Goal: Task Accomplishment & Management: Manage account settings

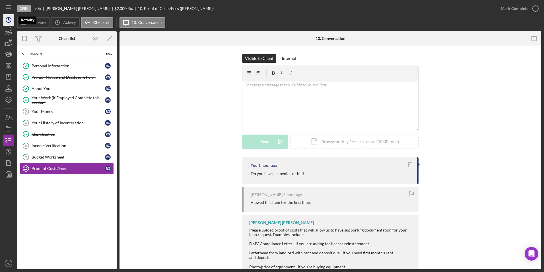
click at [5, 16] on icon "Icon/History" at bounding box center [8, 20] width 14 height 14
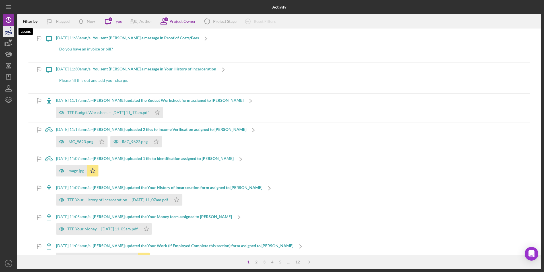
click at [7, 34] on icon "button" at bounding box center [8, 31] width 14 height 14
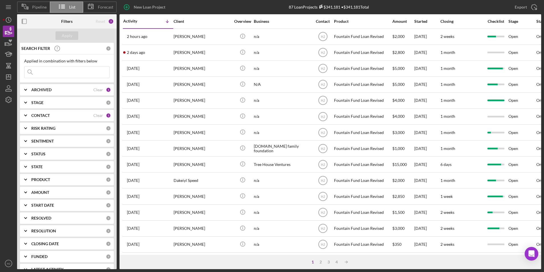
click at [70, 71] on input at bounding box center [66, 71] width 85 height 11
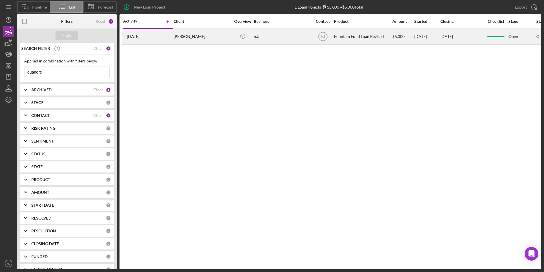
type input "quandre"
click at [188, 36] on div "[PERSON_NAME]" at bounding box center [202, 36] width 57 height 15
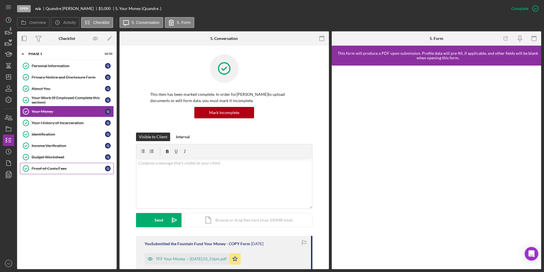
click at [57, 167] on div "Proof of Costs/Fees" at bounding box center [68, 168] width 73 height 5
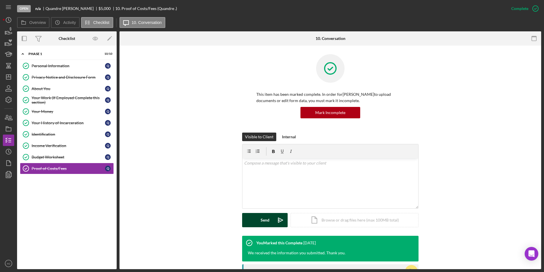
scroll to position [28, 0]
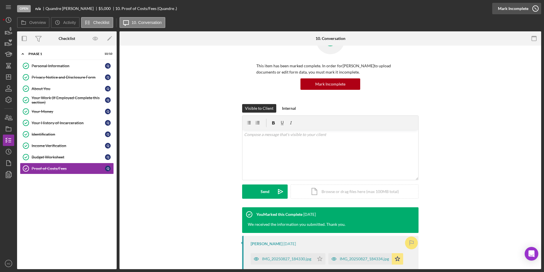
click at [535, 7] on icon "button" at bounding box center [536, 8] width 14 height 14
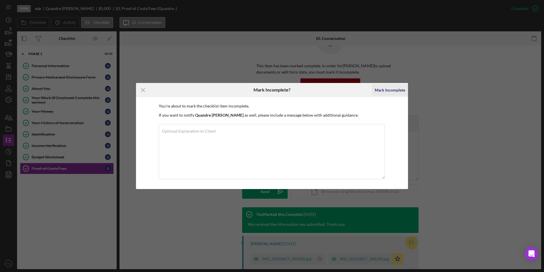
click at [379, 90] on div "Mark Incomplete" at bounding box center [390, 89] width 30 height 11
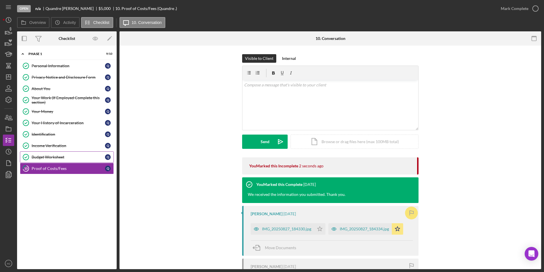
click at [50, 158] on div "Budget Worksheet" at bounding box center [68, 157] width 73 height 5
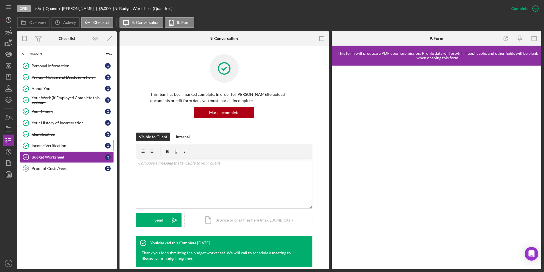
click at [51, 146] on div "Income Verification" at bounding box center [68, 145] width 73 height 5
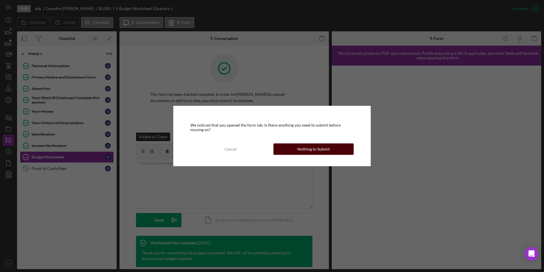
click at [311, 153] on div "Nothing to Submit" at bounding box center [313, 148] width 32 height 11
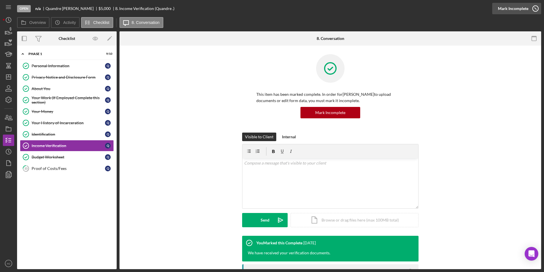
click at [521, 8] on div "Mark Incomplete" at bounding box center [513, 8] width 30 height 11
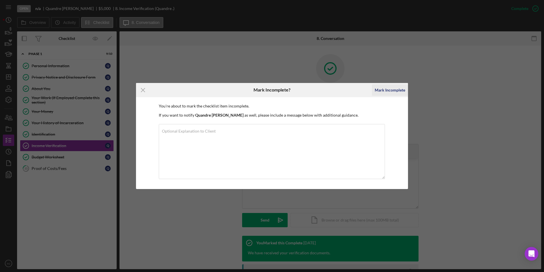
click at [386, 89] on div "Mark Incomplete" at bounding box center [390, 89] width 30 height 11
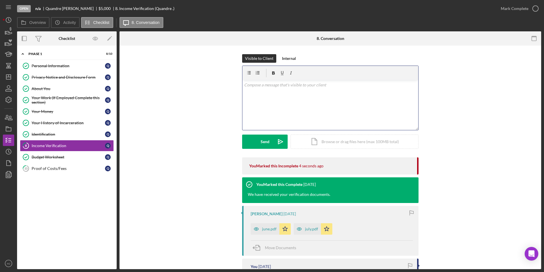
click at [266, 90] on div "v Color teal Color pink Remove color Add row above Add row below Add column bef…" at bounding box center [331, 105] width 176 height 50
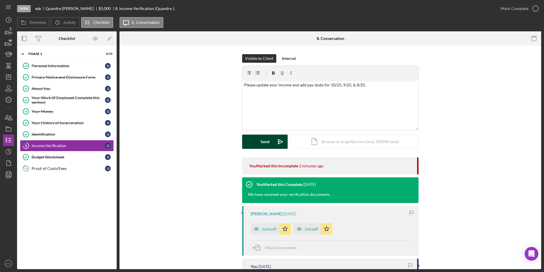
click at [256, 144] on button "Send Icon/icon-invite-send" at bounding box center [265, 141] width 46 height 14
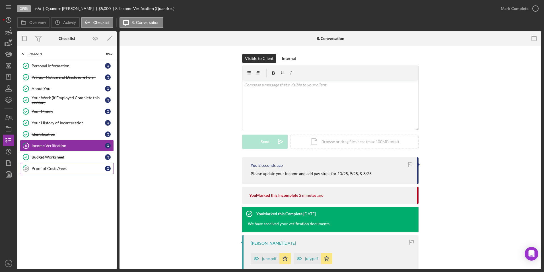
click at [52, 170] on div "Proof of Costs/Fees" at bounding box center [68, 168] width 73 height 5
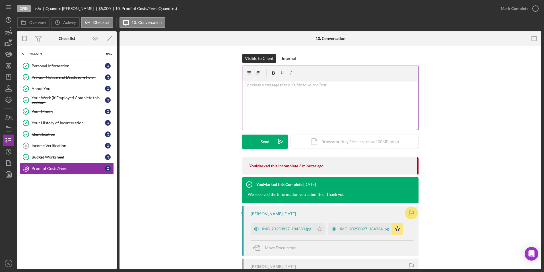
click at [273, 95] on div "v Color teal Color pink Remove color Add row above Add row below Add column bef…" at bounding box center [331, 105] width 176 height 50
click at [268, 146] on button "Send Icon/icon-invite-send" at bounding box center [265, 141] width 46 height 14
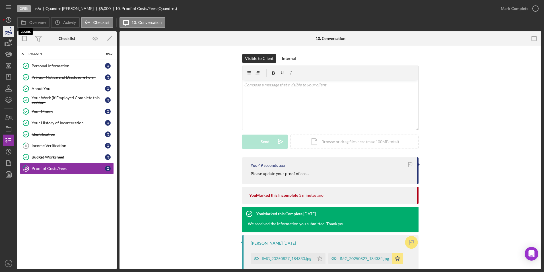
click at [11, 34] on icon "button" at bounding box center [9, 32] width 6 height 3
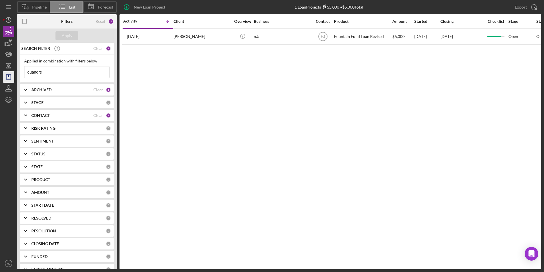
drag, startPoint x: 52, startPoint y: 72, endPoint x: 5, endPoint y: 79, distance: 47.9
click at [5, 79] on div "Pipeline List Forecast New Loan Project 1 Loan Projects $5,000 • $5,000 Total q…" at bounding box center [272, 134] width 539 height 269
click at [65, 35] on div "Apply" at bounding box center [67, 35] width 11 height 9
